Goal: Obtain resource: Download file/media

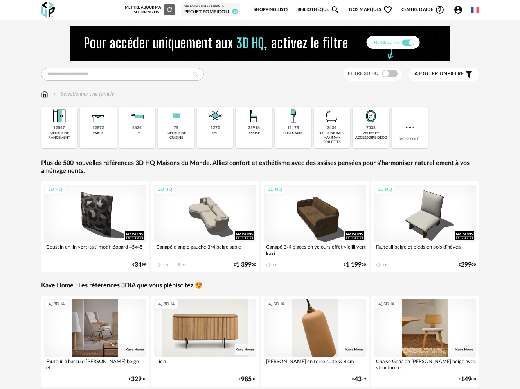
click at [376, 8] on span "Nos marques Heart Outline icon" at bounding box center [371, 10] width 44 height 16
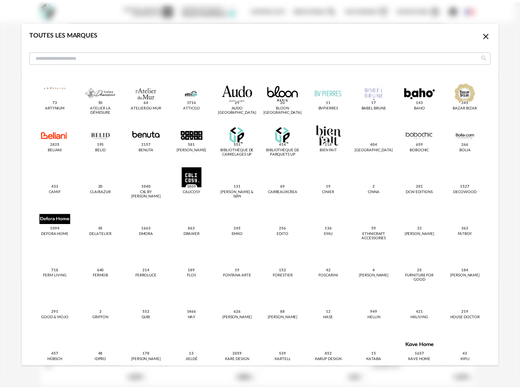
scroll to position [133, 0]
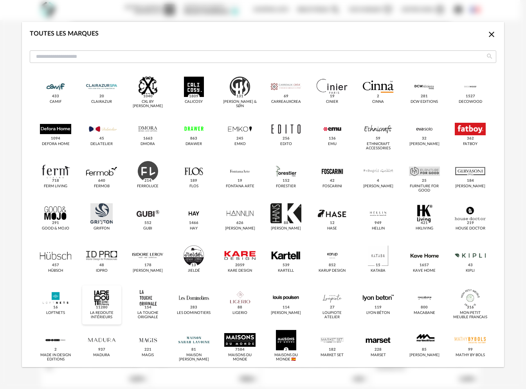
click at [113, 298] on div "dialog" at bounding box center [101, 298] width 31 height 20
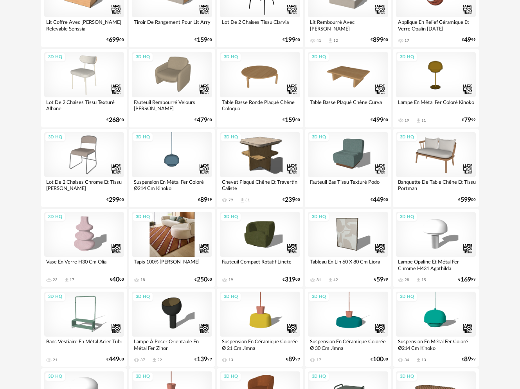
scroll to position [177, 0]
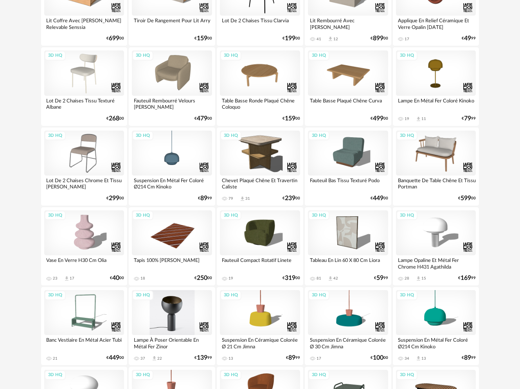
click at [178, 303] on div "3D HQ" at bounding box center [172, 312] width 80 height 45
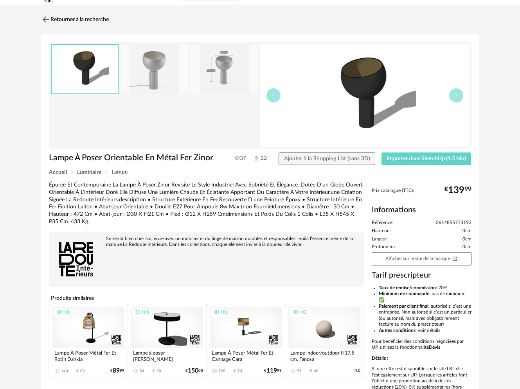
scroll to position [52, 0]
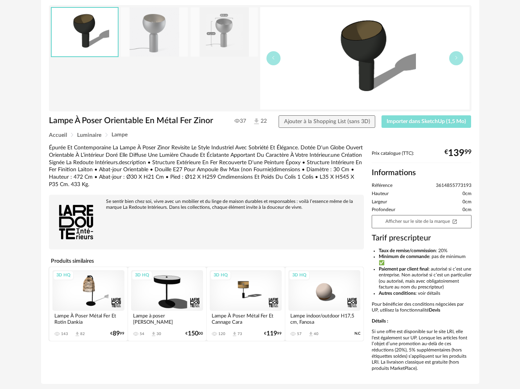
click at [398, 115] on div "Lampe À Poser Orientable En Métal Fer Zinor Lampe À Poser Orientable En Métal F…" at bounding box center [260, 190] width 438 height 387
click at [398, 117] on button "Importer dans SketchUp (1,5 Mo)" at bounding box center [426, 121] width 90 height 13
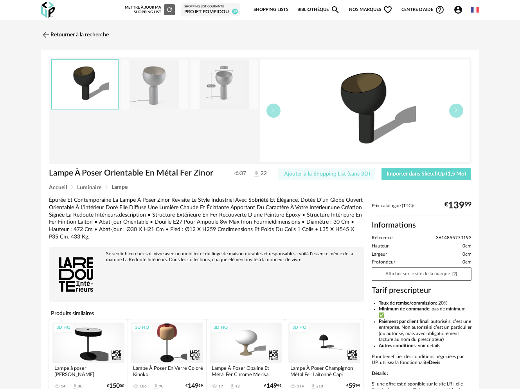
click at [298, 173] on span "Ajouter à la Shopping List (sans 3D)" at bounding box center [327, 173] width 86 height 5
click at [48, 36] on img at bounding box center [44, 34] width 11 height 11
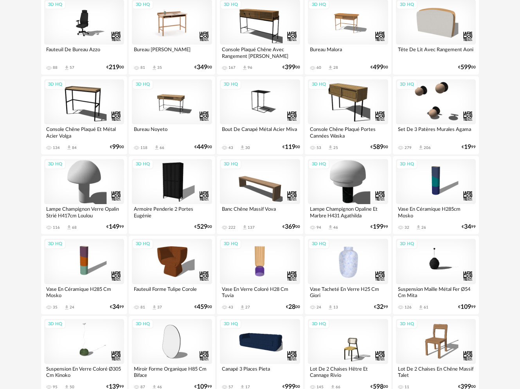
scroll to position [1264, 0]
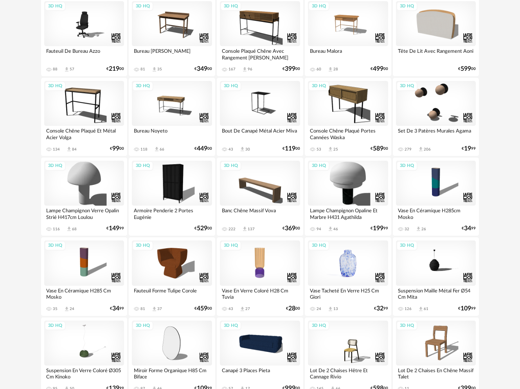
click at [346, 275] on div "3D HQ" at bounding box center [348, 263] width 80 height 45
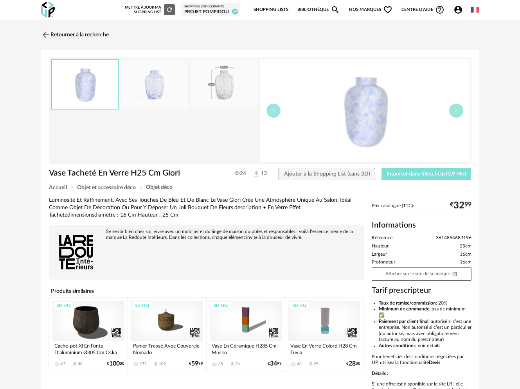
drag, startPoint x: 400, startPoint y: 164, endPoint x: 399, endPoint y: 169, distance: 4.8
click at [399, 169] on div "Vase Tacheté En Verre H25 Cm Giori Vase Tacheté En Verre H25 Cm Giori 24 13 Ajo…" at bounding box center [260, 243] width 438 height 387
click at [399, 169] on button "Importer dans SketchUp (3,9 Mo)" at bounding box center [426, 174] width 90 height 13
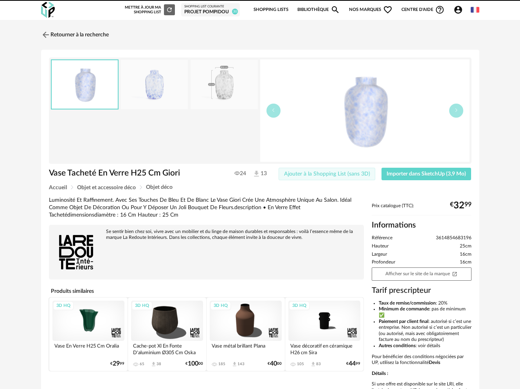
click at [337, 171] on span "Ajouter à la Shopping List (sans 3D)" at bounding box center [327, 173] width 86 height 5
